Goal: Information Seeking & Learning: Find specific fact

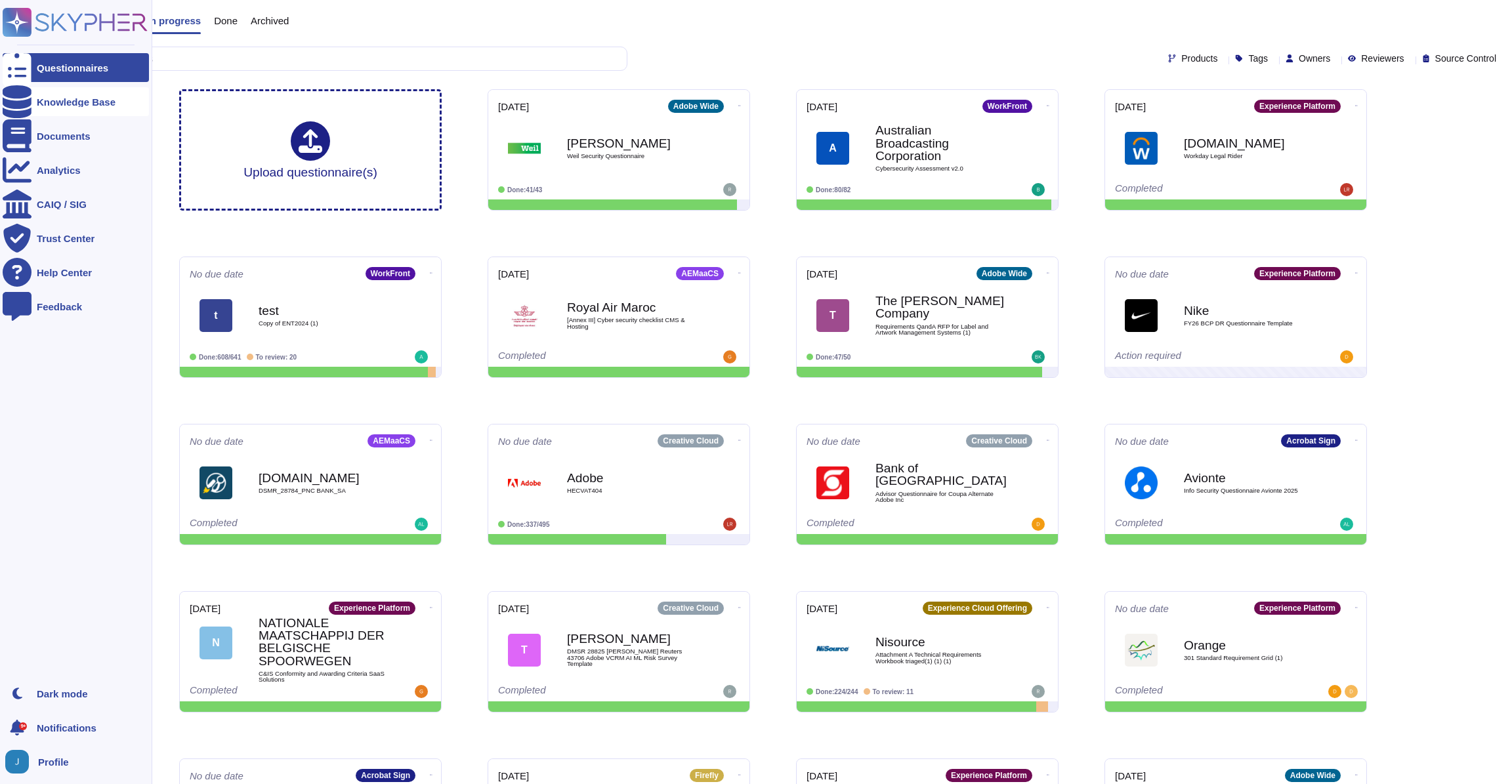
click at [17, 112] on div at bounding box center [17, 102] width 29 height 29
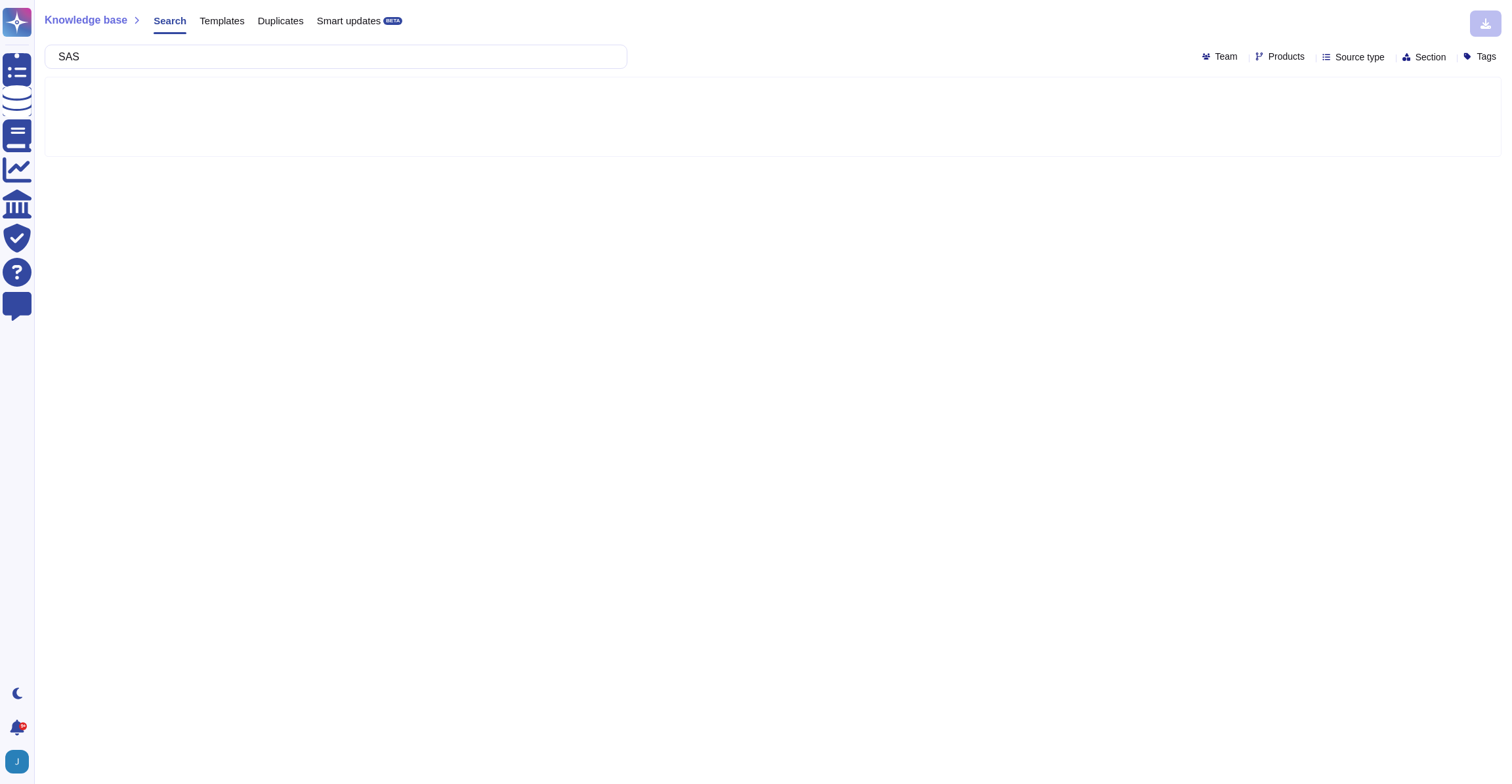
type input "SAST"
click at [223, 32] on div "Templates" at bounding box center [215, 24] width 58 height 26
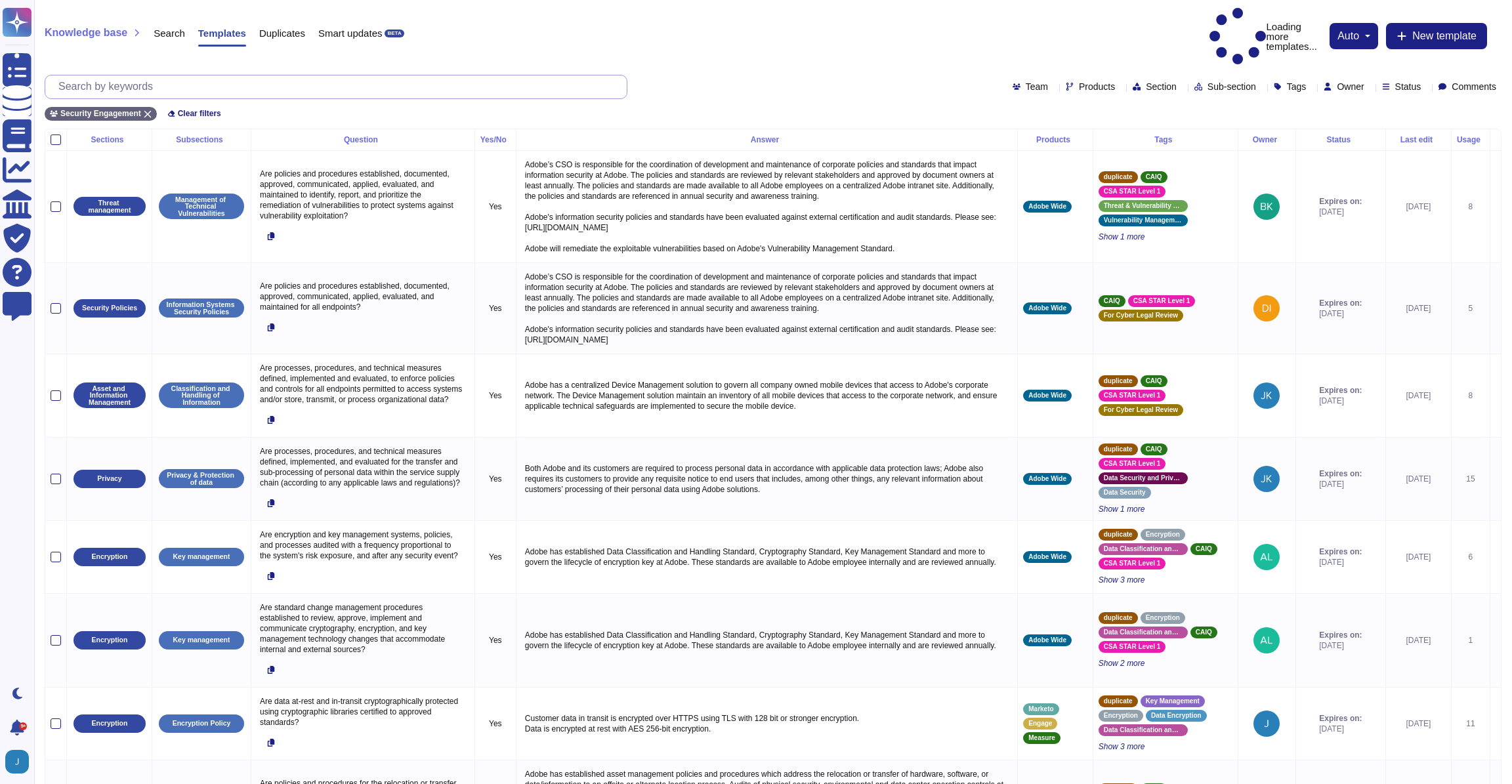
click at [208, 75] on input "text" at bounding box center [339, 87] width 575 height 23
paste input "SAST"
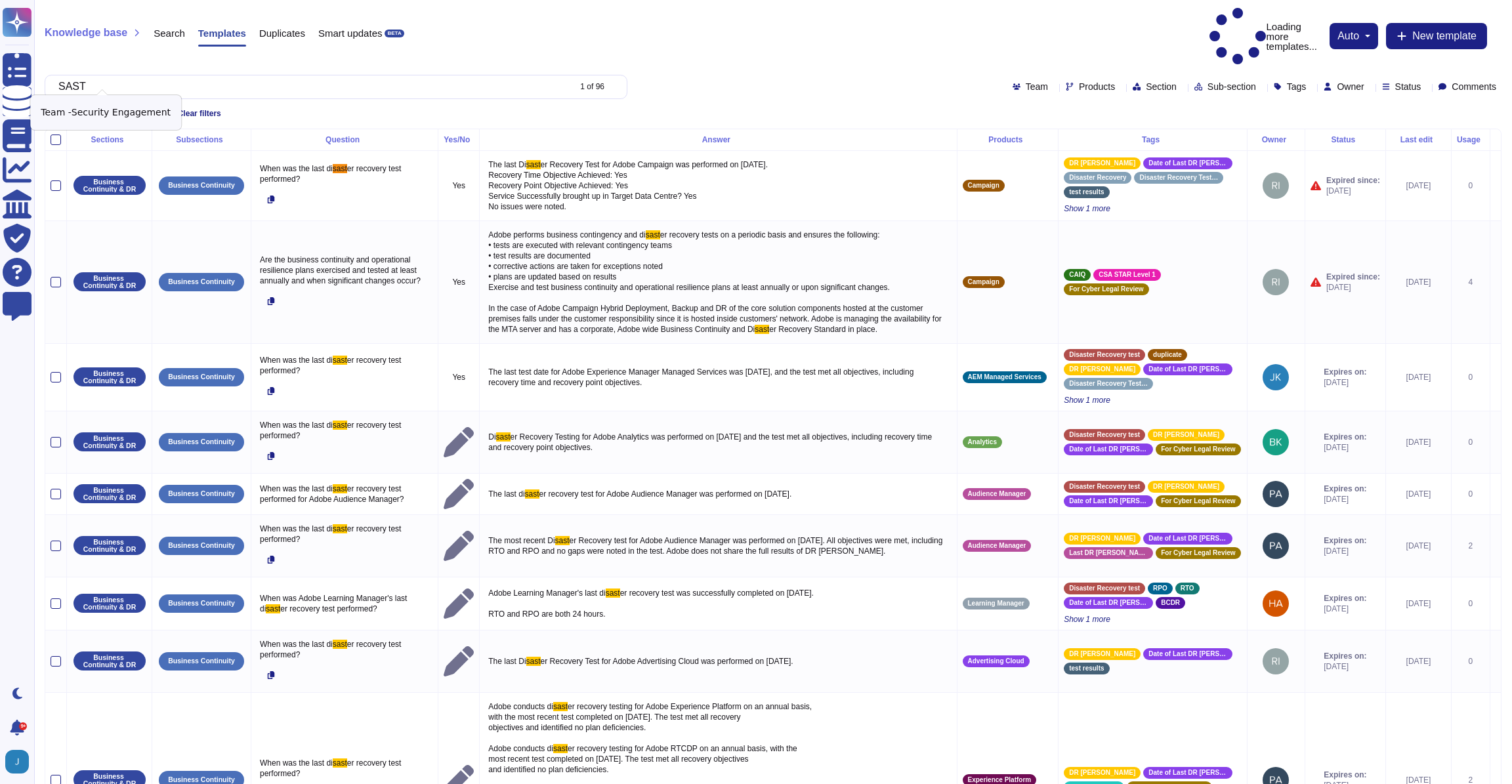
click at [148, 110] on icon at bounding box center [148, 114] width 8 height 8
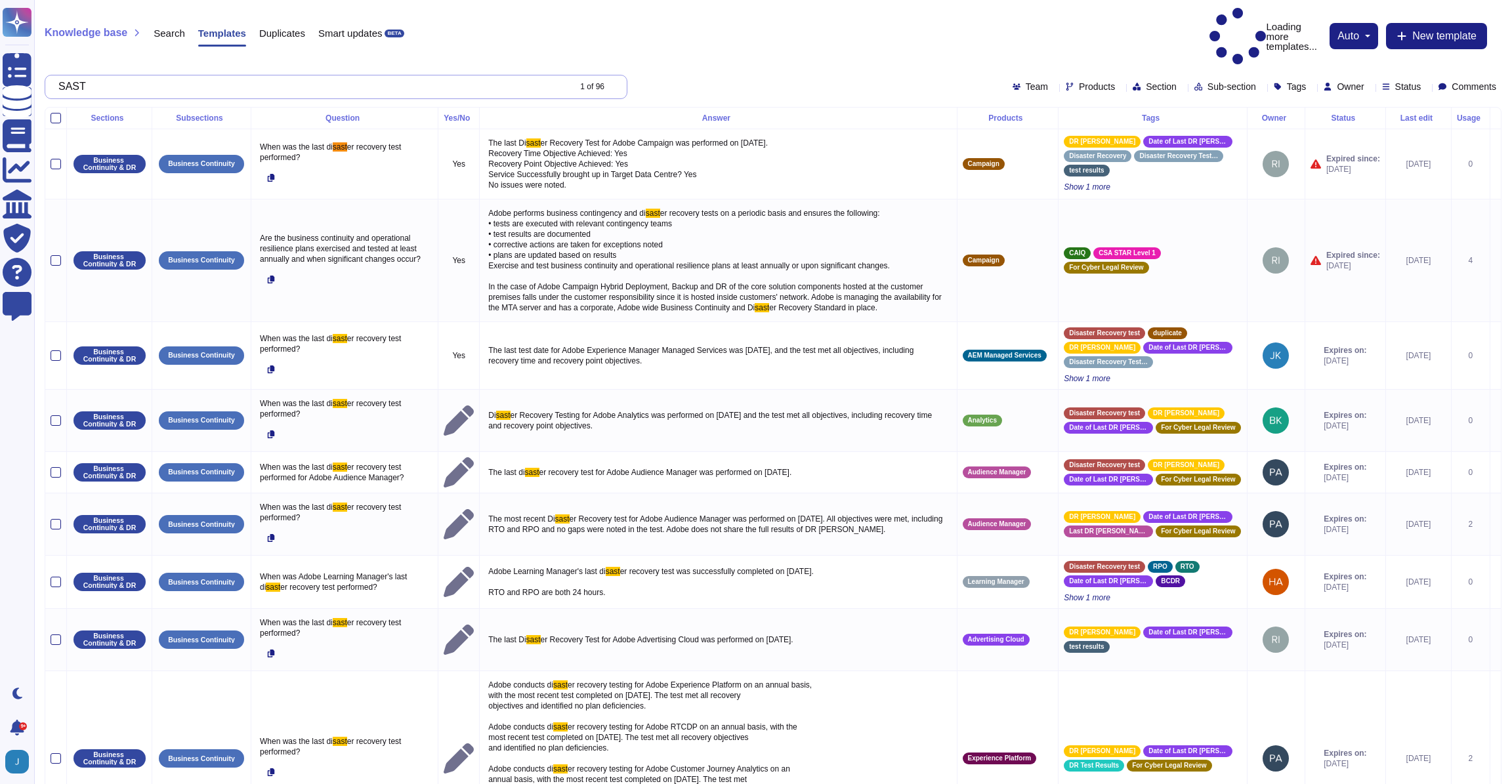
click at [170, 75] on input "SAST" at bounding box center [310, 87] width 517 height 23
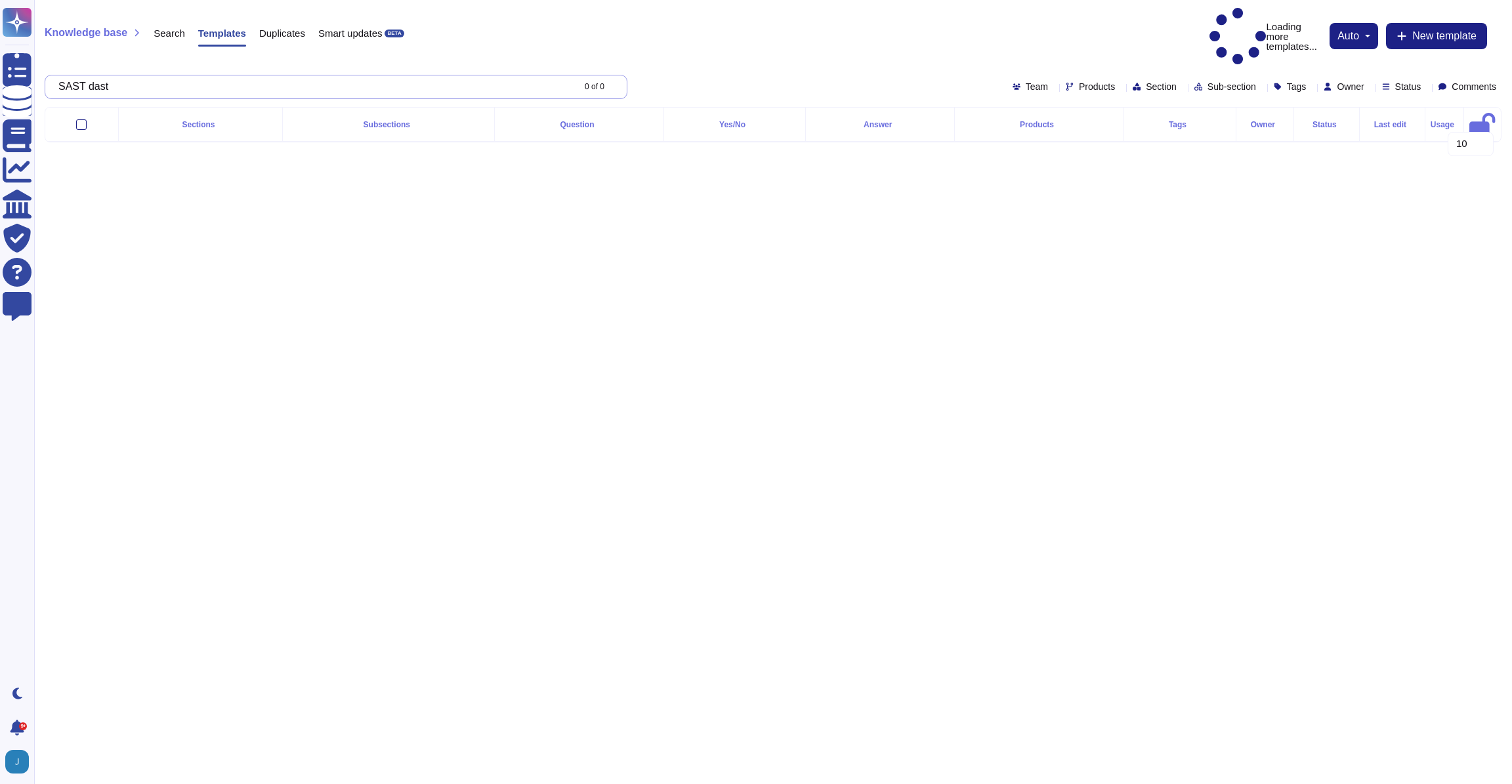
click at [84, 75] on input "SAST dast" at bounding box center [313, 87] width 521 height 23
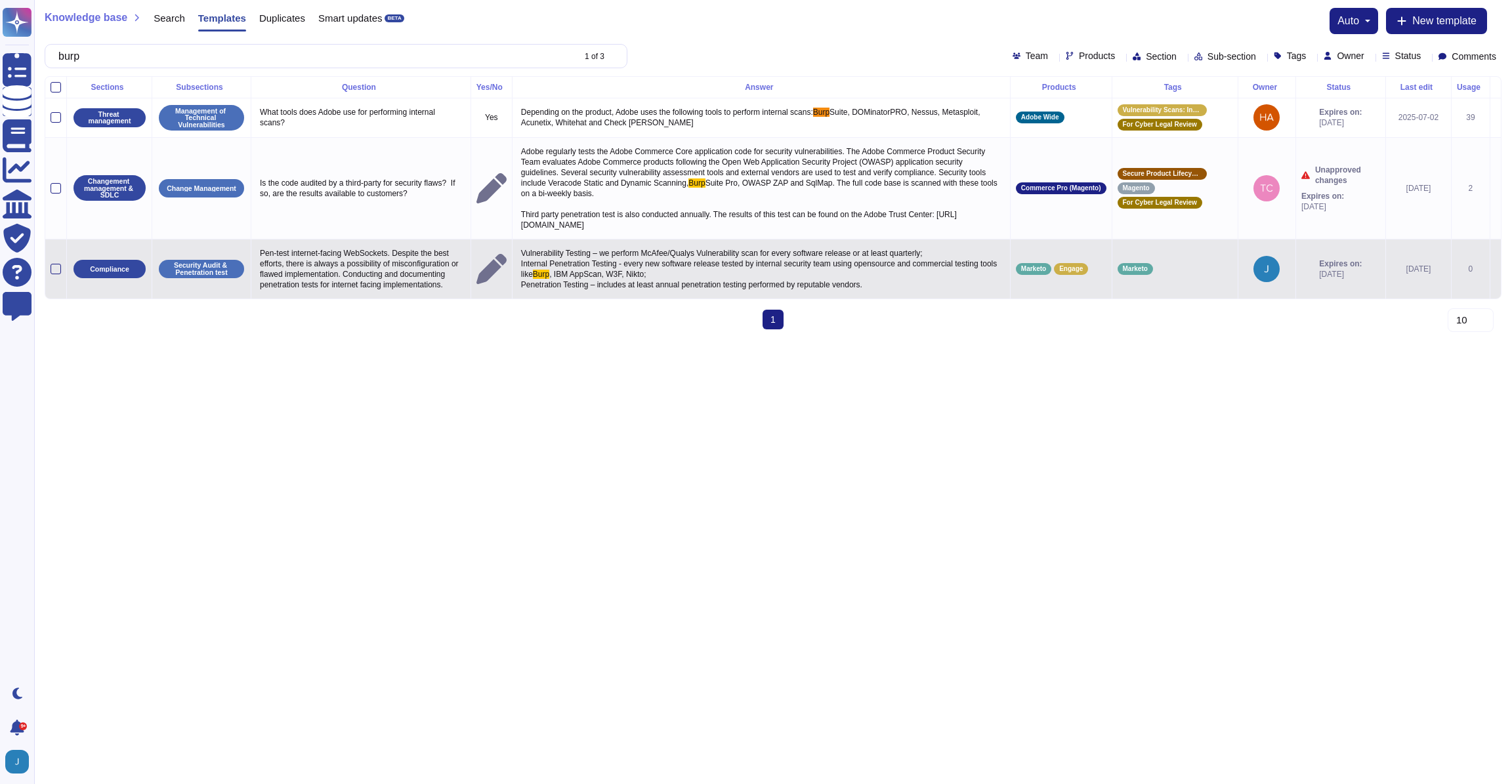
type input "burp"
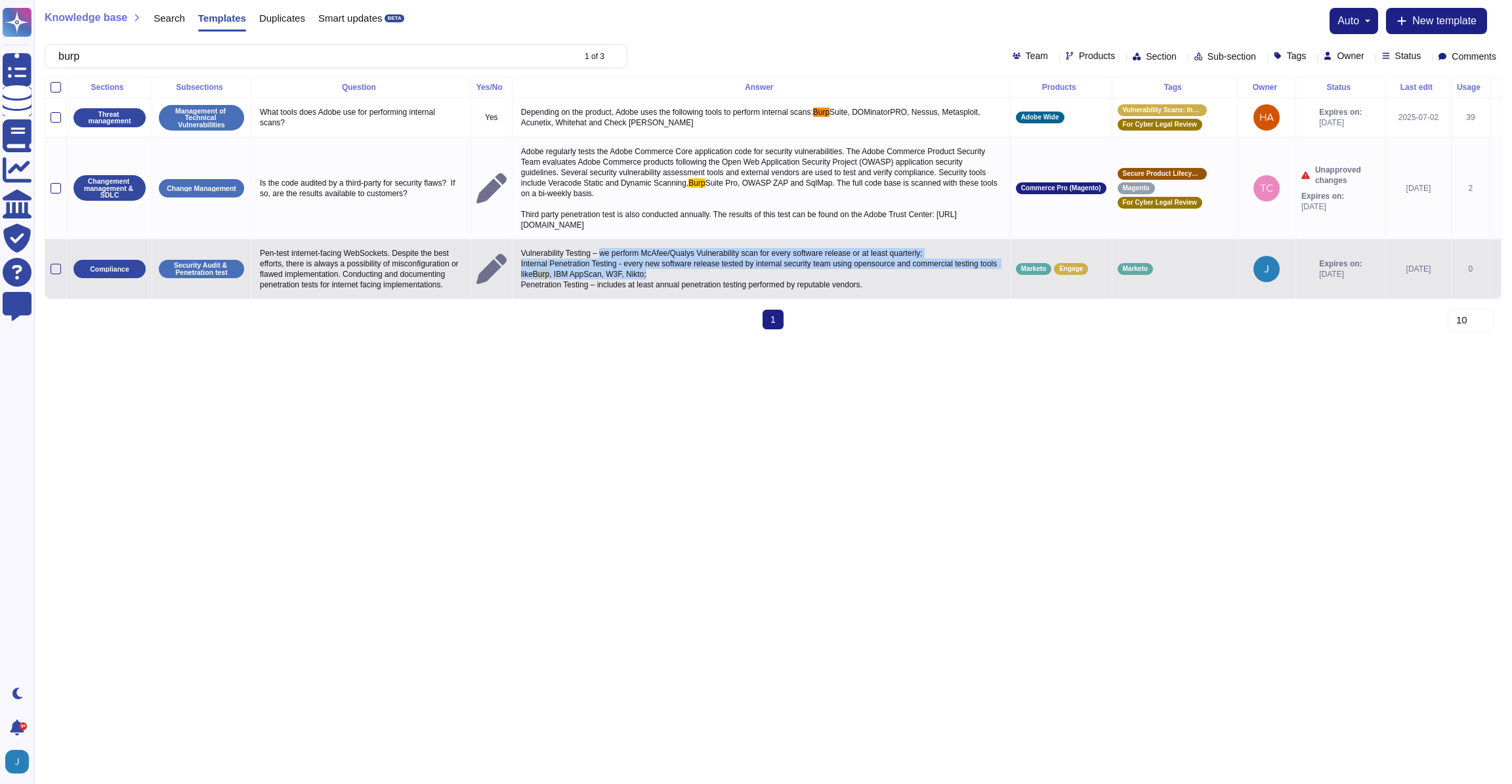
drag, startPoint x: 768, startPoint y: 273, endPoint x: 609, endPoint y: 257, distance: 159.8
click at [609, 257] on p "Vulnerability Testing – we perform McAfee/Qualys Vulnerability scan for every s…" at bounding box center [761, 269] width 487 height 49
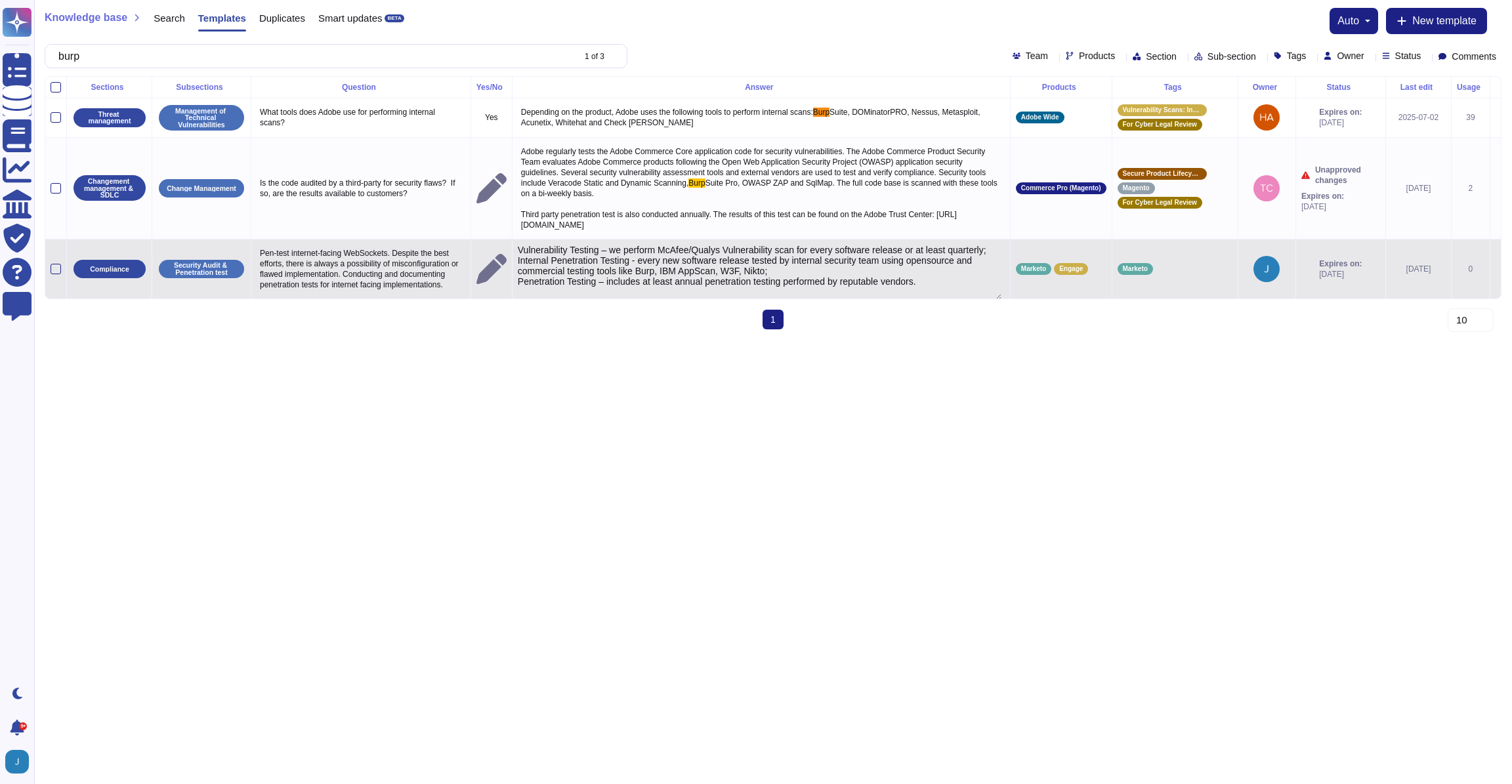
type textarea "Vulnerability Testing – we perform McAfee/Qualys Vulnerability scan for every s…"
click at [188, 55] on input "burp" at bounding box center [313, 56] width 521 height 23
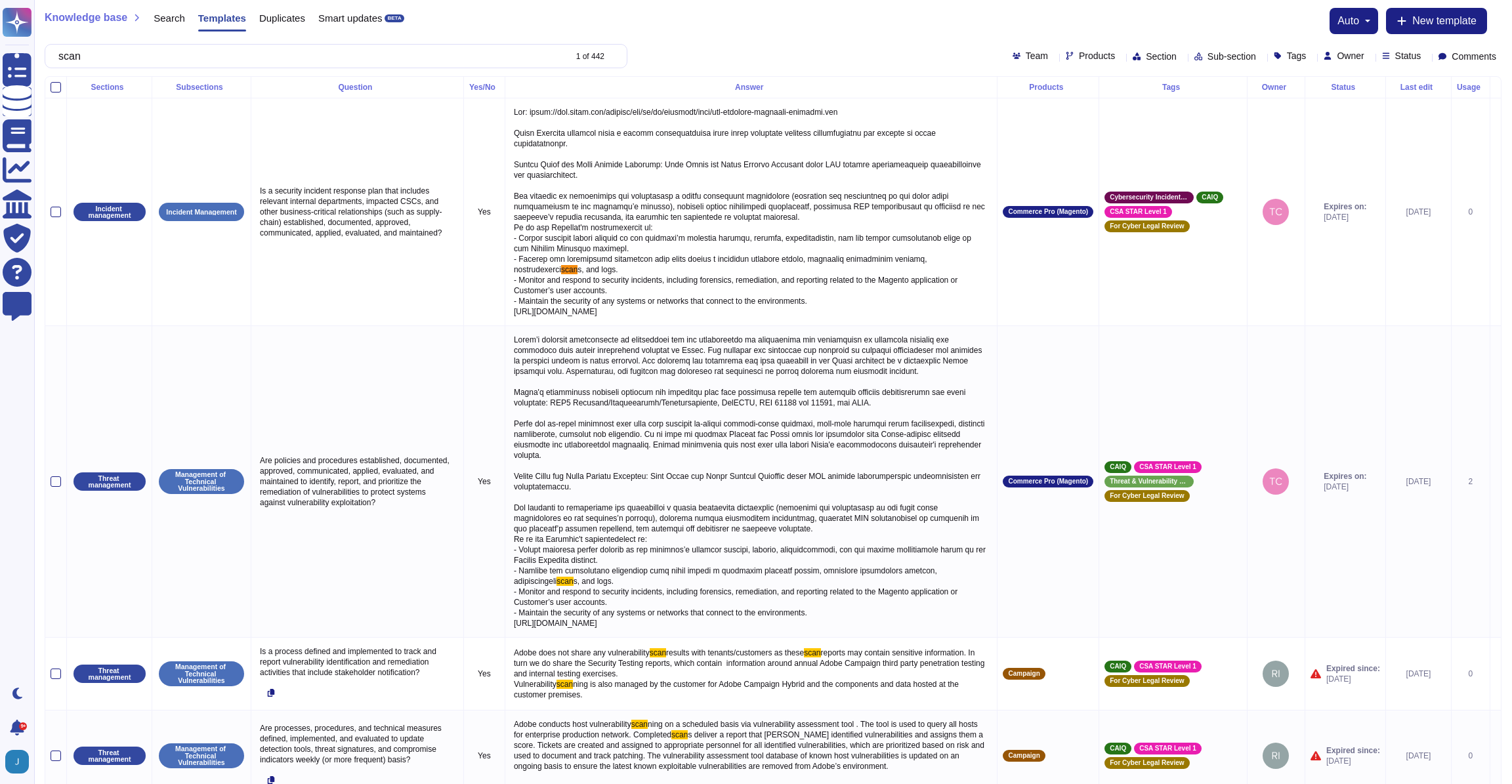
type input "scan"
click at [1146, 52] on span "Section" at bounding box center [1161, 56] width 31 height 9
click at [1180, 55] on span "Sub-section" at bounding box center [1232, 56] width 49 height 9
type input "m"
click at [1066, 60] on div "Products" at bounding box center [1093, 56] width 55 height 11
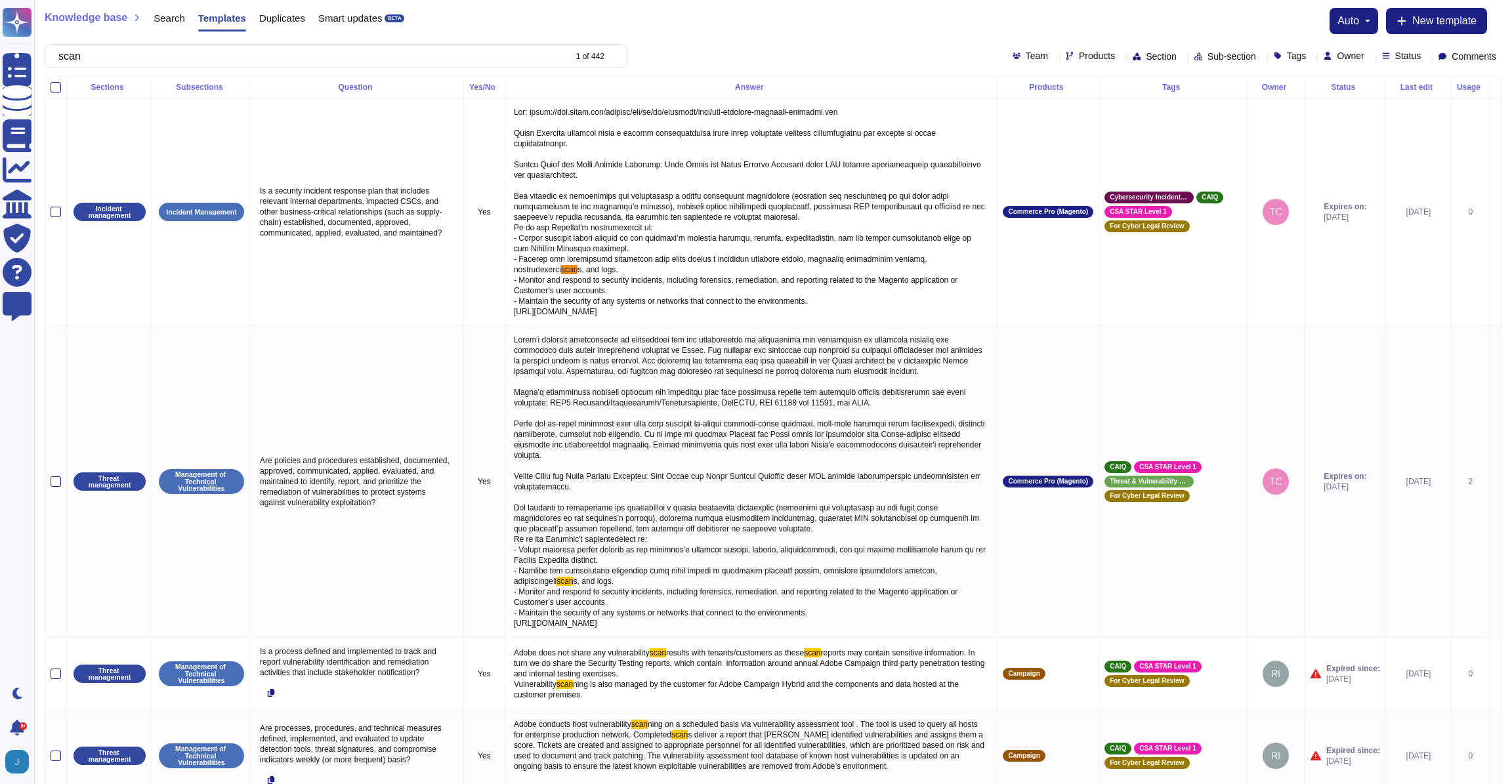
click at [1079, 57] on span "Products" at bounding box center [1098, 55] width 36 height 9
type input "marketo"
click at [1012, 109] on div at bounding box center [1013, 118] width 14 height 30
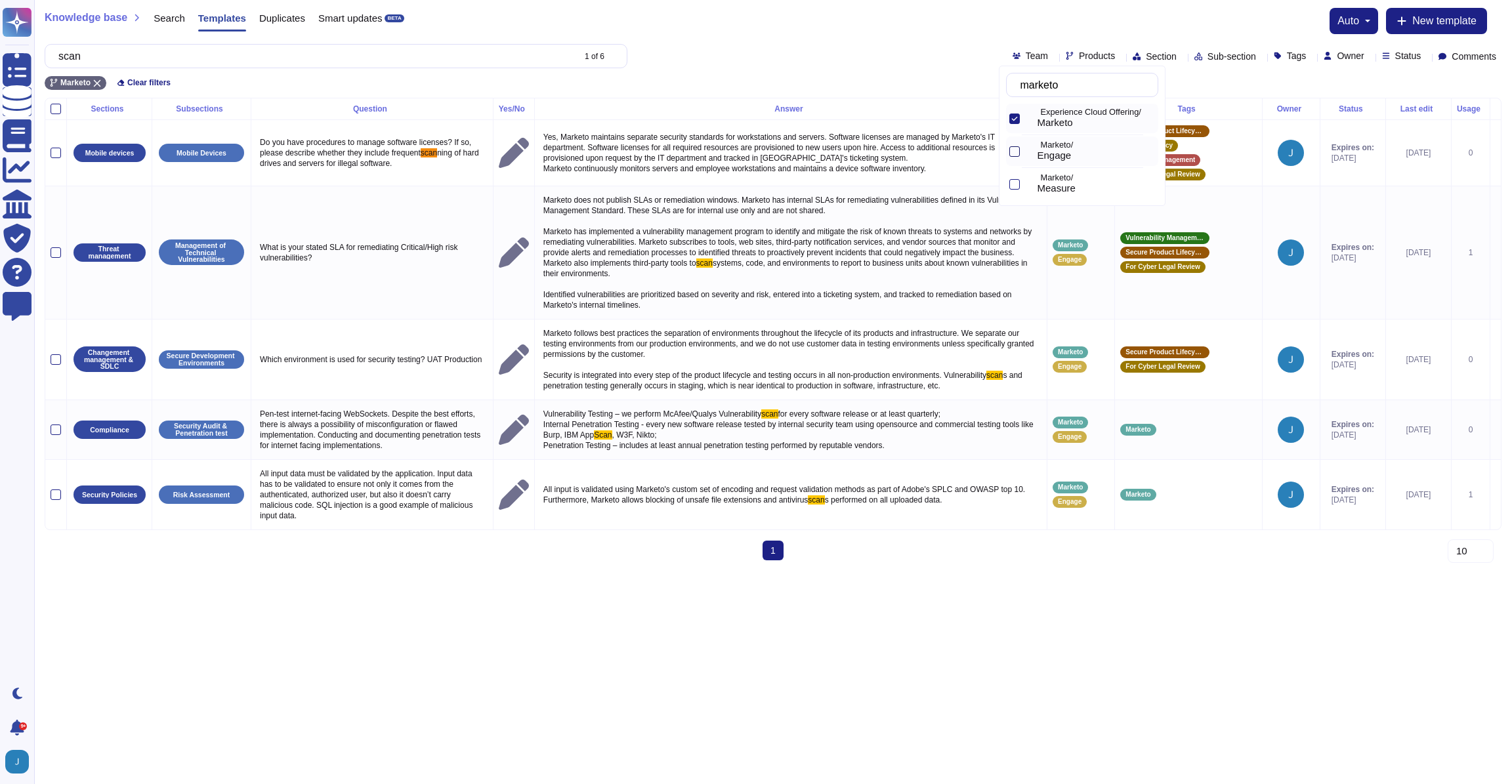
click at [1015, 154] on div at bounding box center [1014, 151] width 11 height 11
click at [818, 50] on div "scan 1 of 6 Team Products Section Sub-section Tags Owner Status Comments" at bounding box center [773, 55] width 1457 height 24
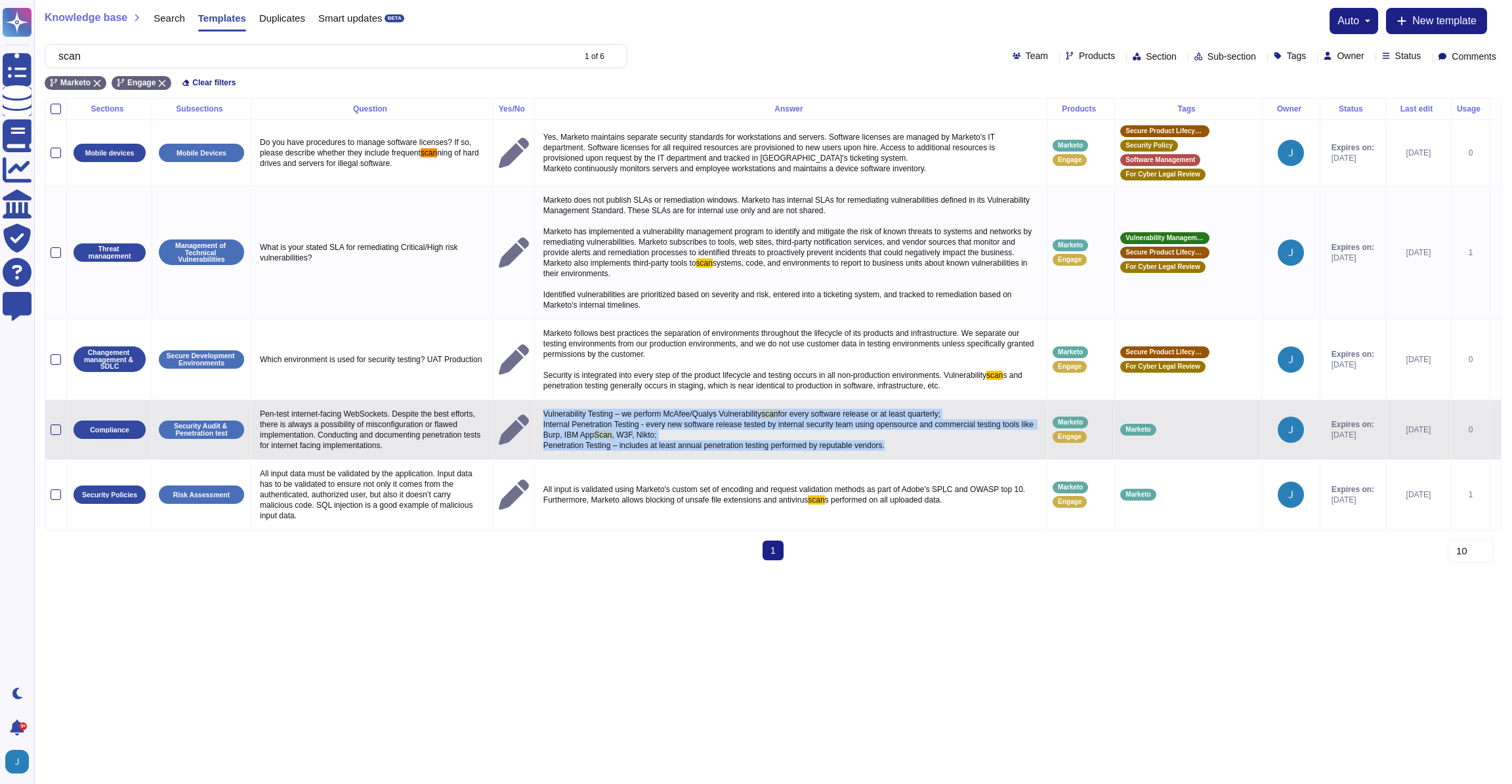
drag, startPoint x: 933, startPoint y: 446, endPoint x: 533, endPoint y: 415, distance: 401.2
click at [533, 415] on tr "Compliance Security Audit & Penetration test Pen-test internet-facing WebSocket…" at bounding box center [773, 429] width 1456 height 60
copy p "Vulnerability Testing – we perform McAfee/Qualys Vulnerability scan for every s…"
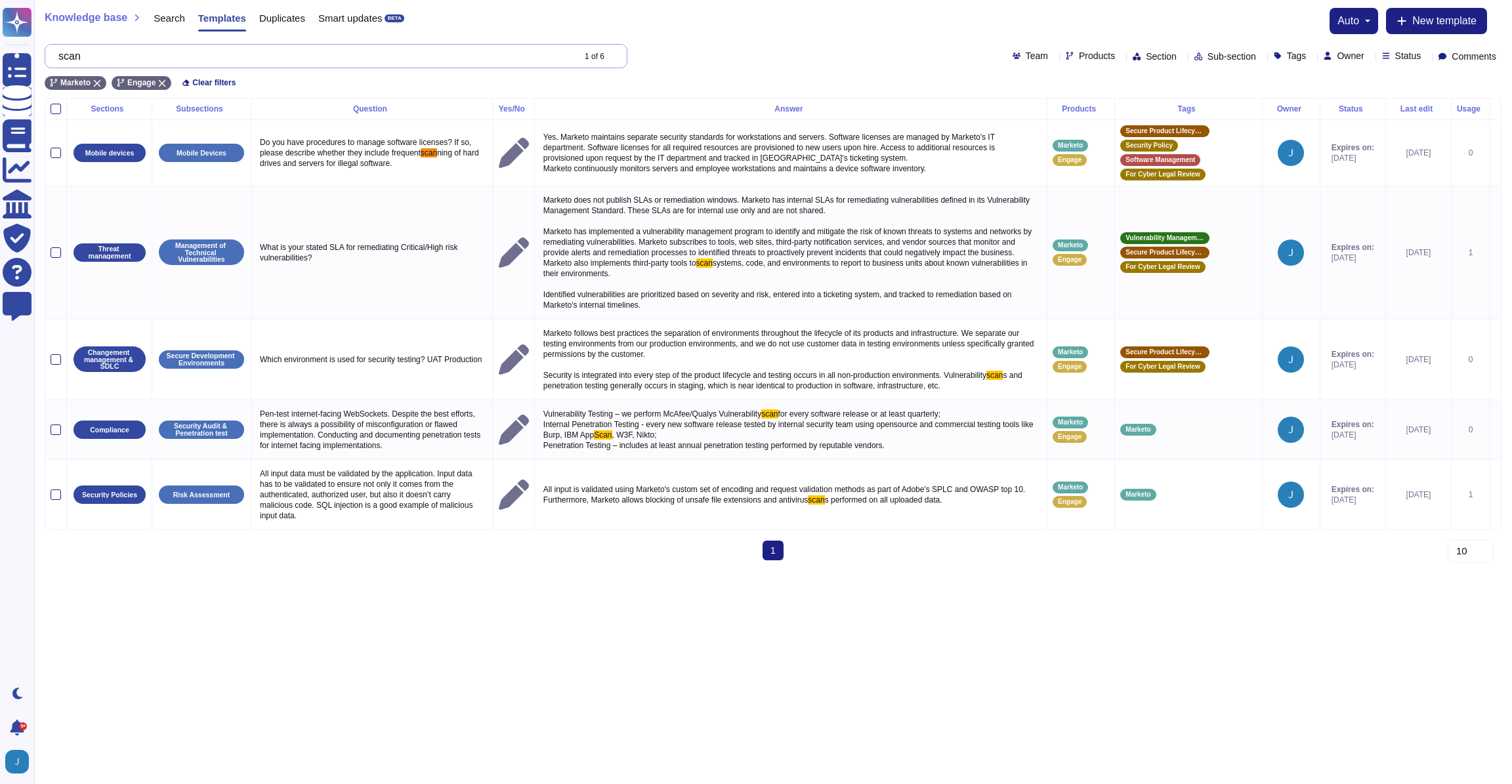
click at [110, 59] on input "scan" at bounding box center [313, 56] width 521 height 23
click at [162, 84] on icon at bounding box center [162, 84] width 7 height 7
click at [138, 65] on input "scan" at bounding box center [313, 56] width 521 height 23
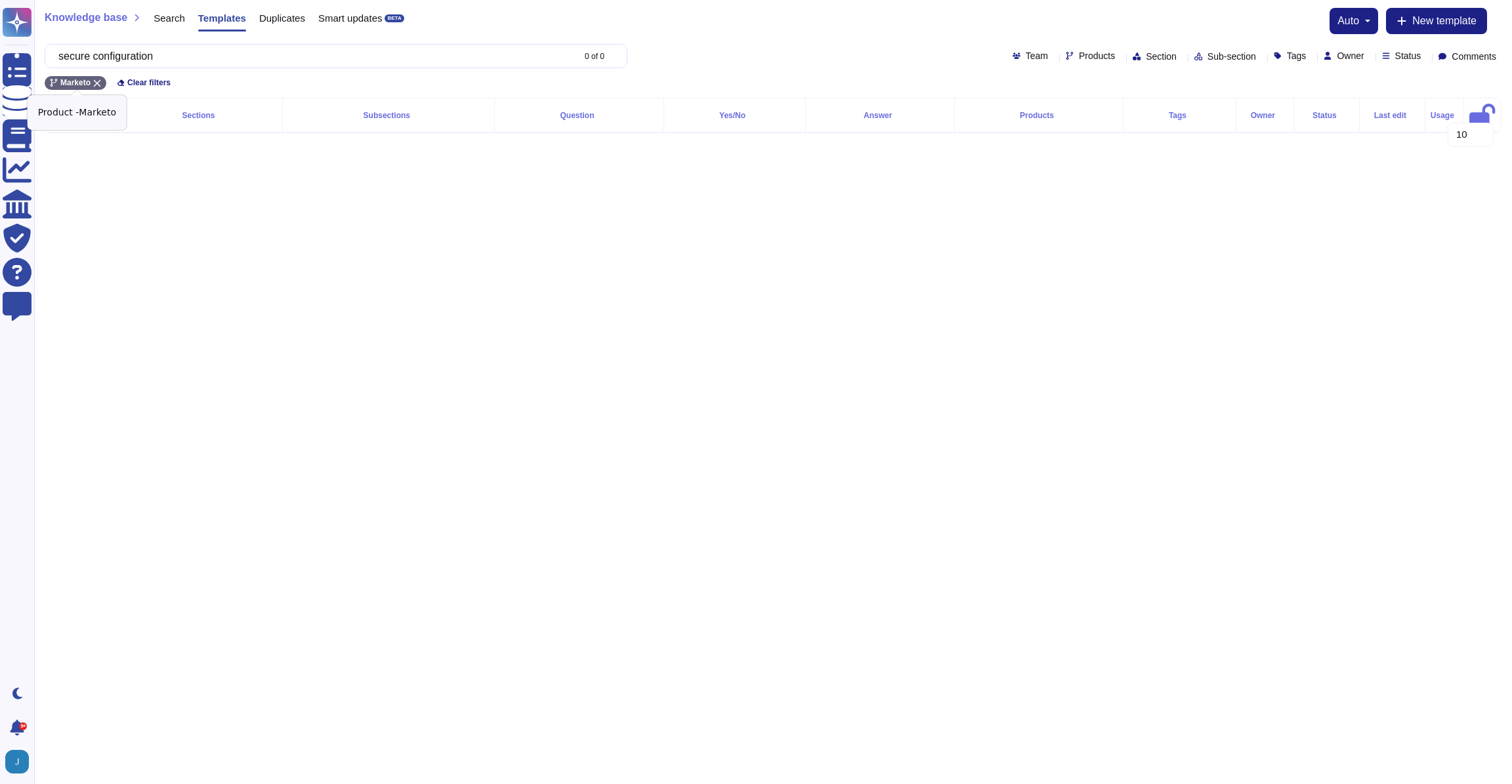
type input "secure configuration"
click at [101, 80] on icon at bounding box center [98, 84] width 8 height 8
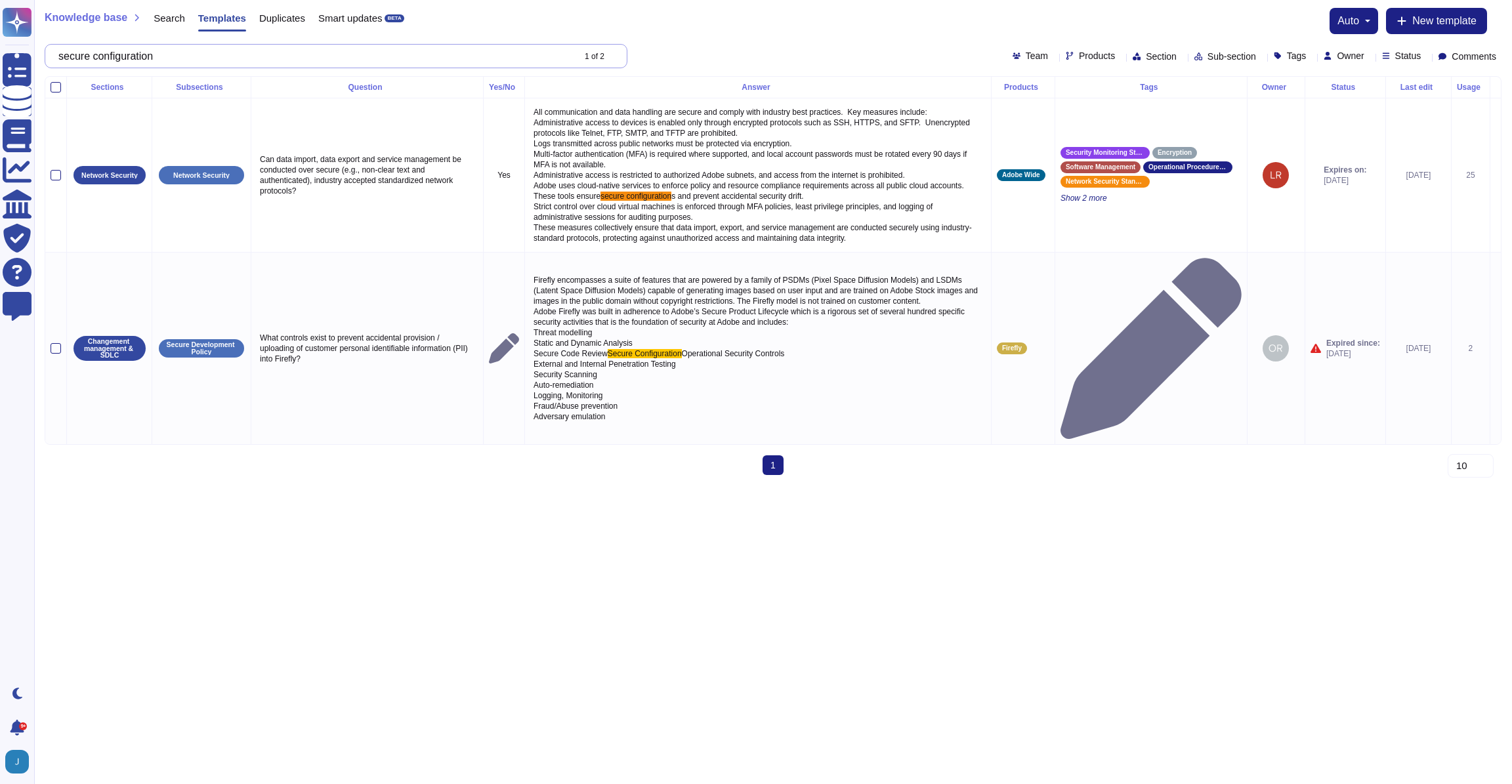
click at [167, 53] on input "secure configuration" at bounding box center [313, 56] width 521 height 23
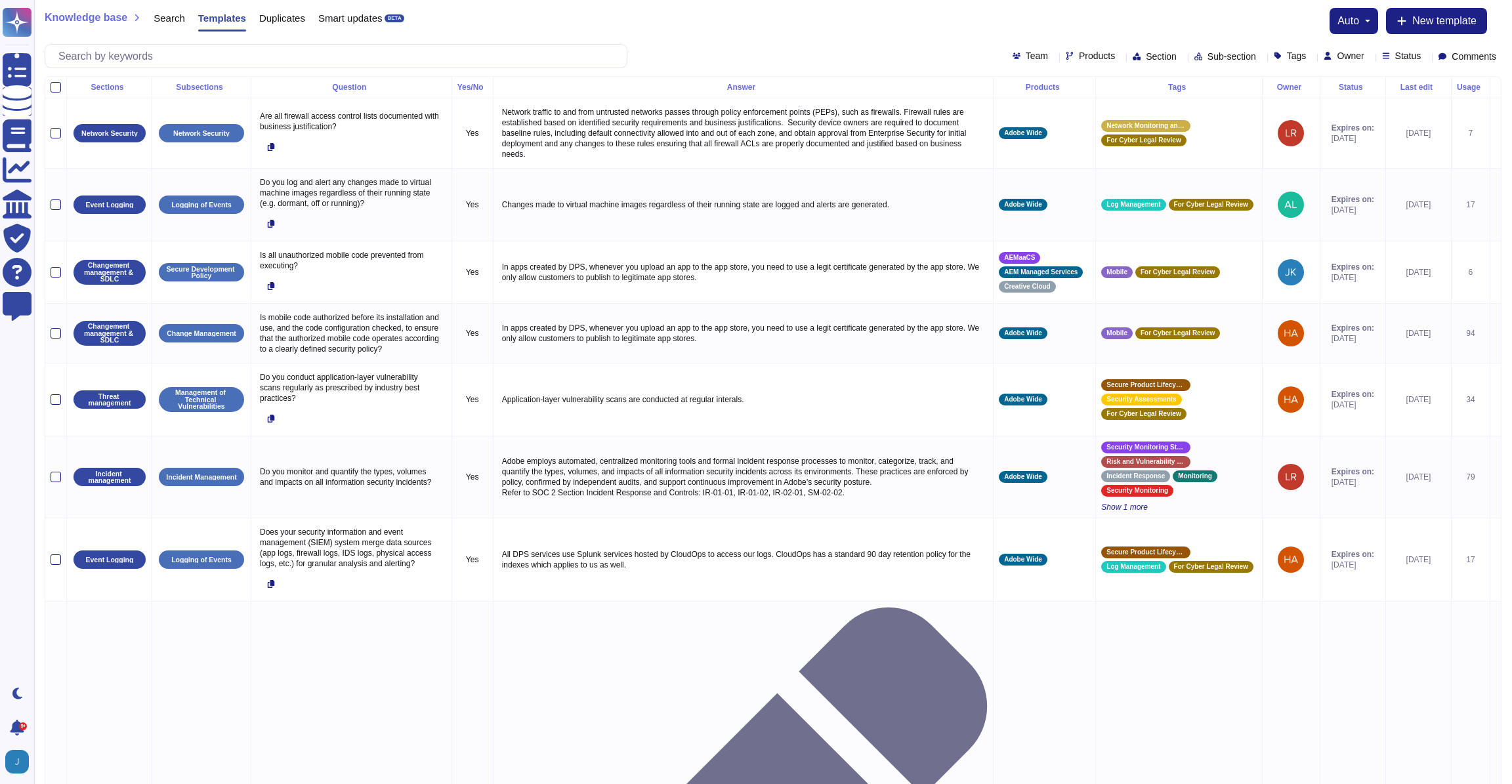
click at [179, 24] on div "Search" at bounding box center [163, 22] width 45 height 26
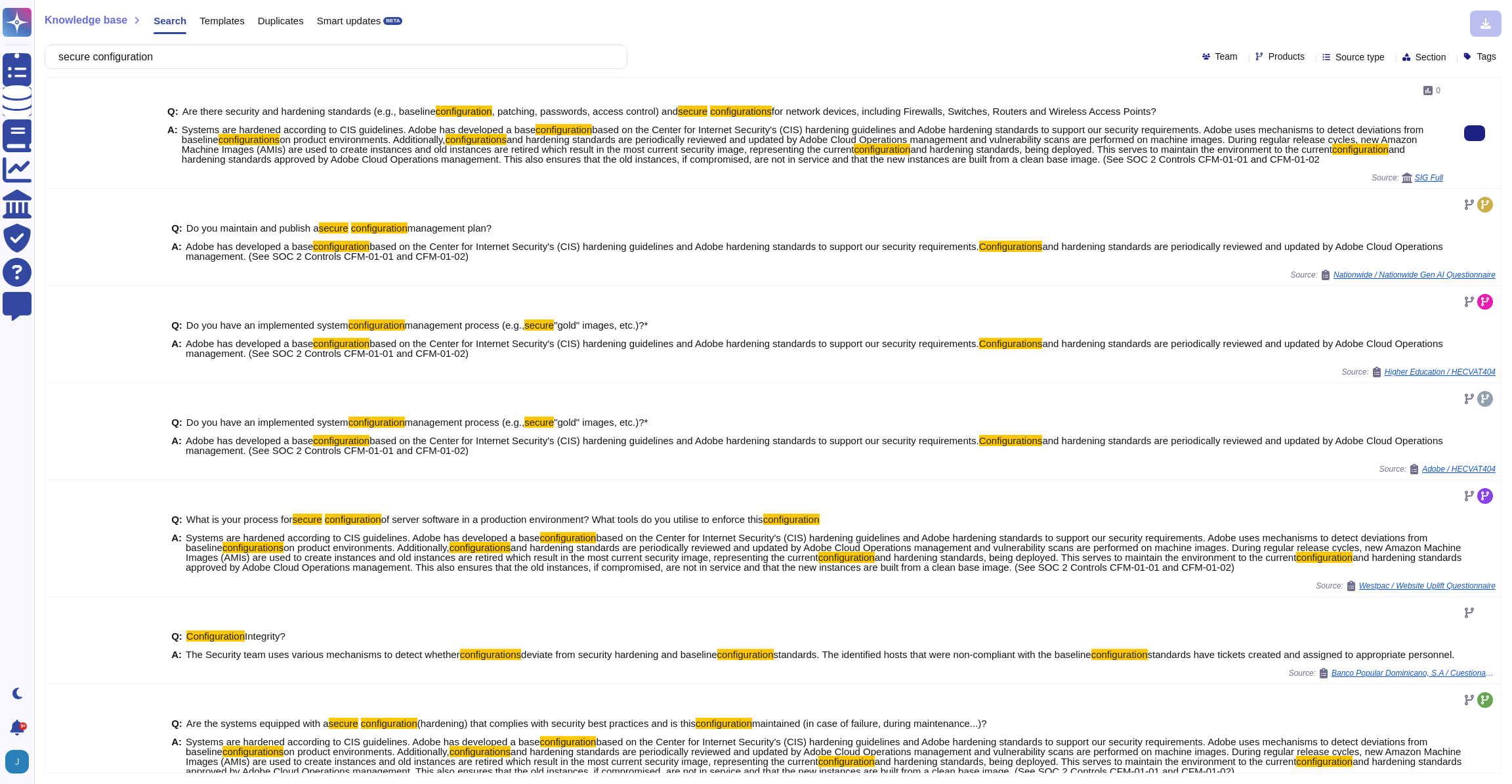
click at [529, 153] on span "and hardening standards approved by Adobe Cloud Operations management. This als…" at bounding box center [793, 154] width 1223 height 21
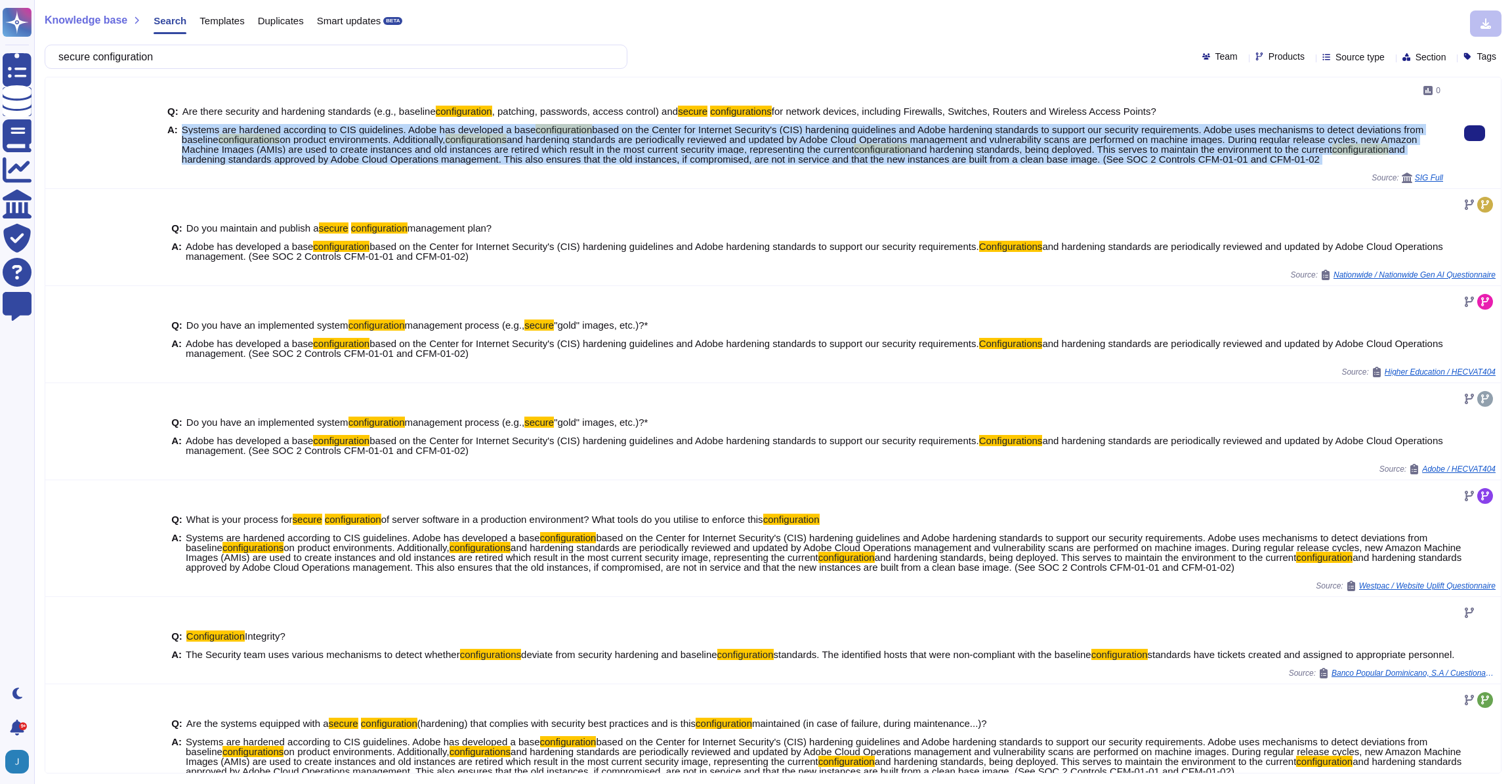
click at [529, 153] on span "and hardening standards approved by Adobe Cloud Operations management. This als…" at bounding box center [793, 154] width 1223 height 21
copy span "Systems are hardened according to CIS guidelines. Adobe has developed a base co…"
